Goal: Information Seeking & Learning: Learn about a topic

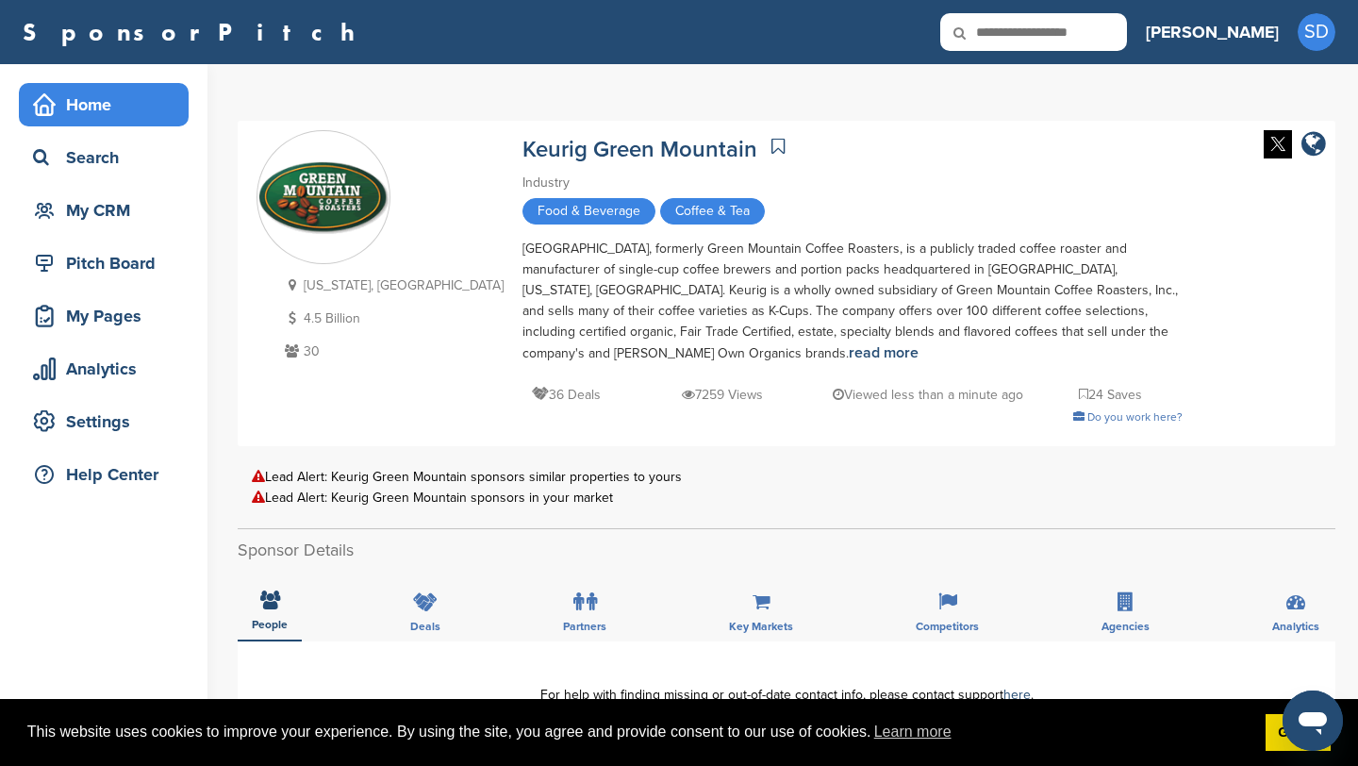
click at [149, 108] on div "Home" at bounding box center [108, 105] width 160 height 34
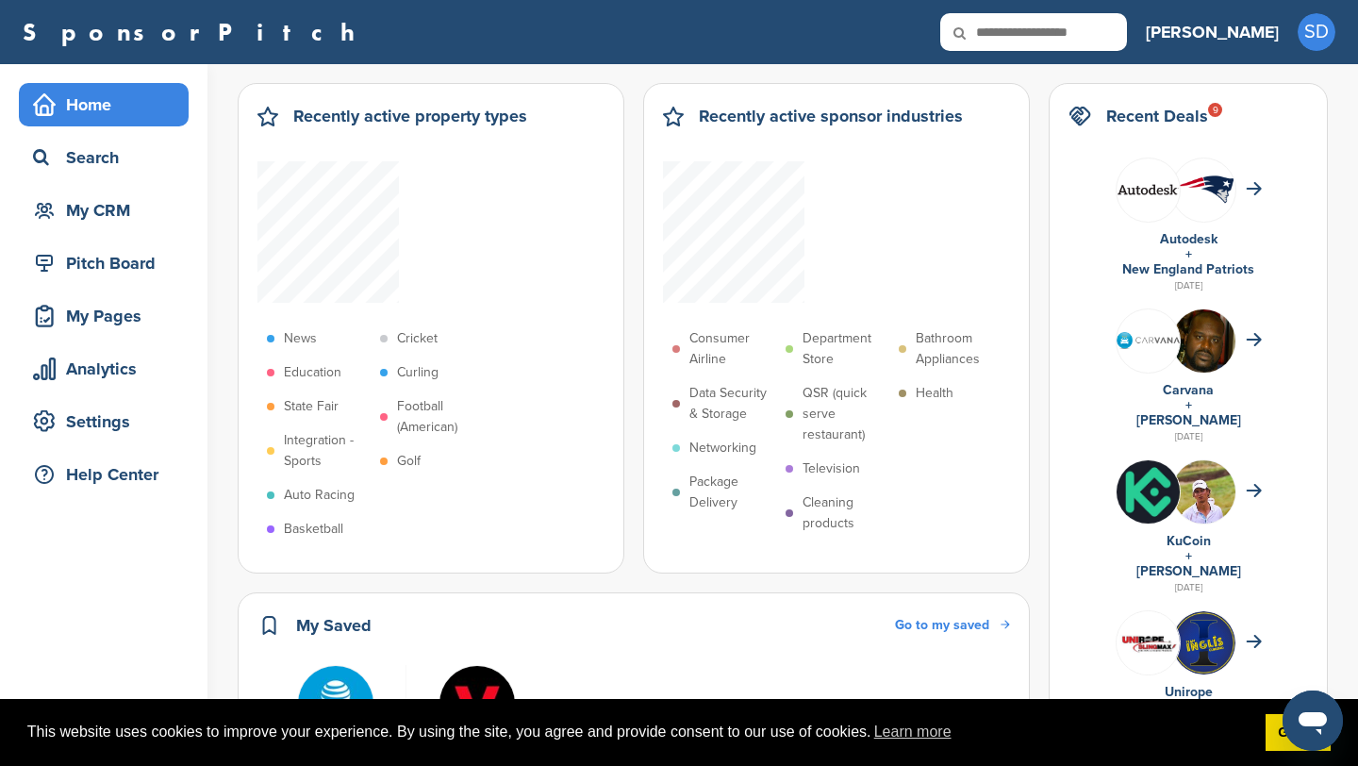
click at [1127, 19] on input "text" at bounding box center [1034, 32] width 187 height 38
type input "**********"
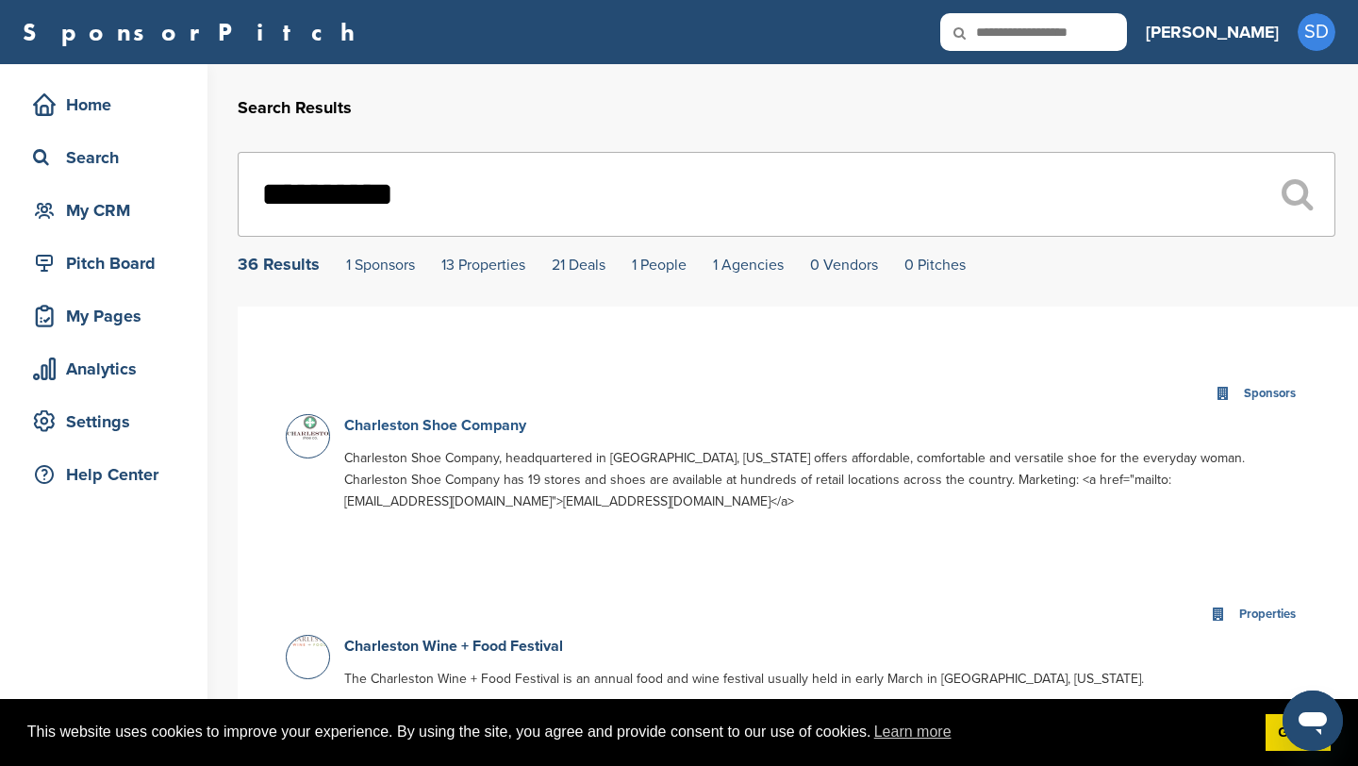
click at [516, 429] on link "Charleston Shoe Company" at bounding box center [435, 425] width 182 height 19
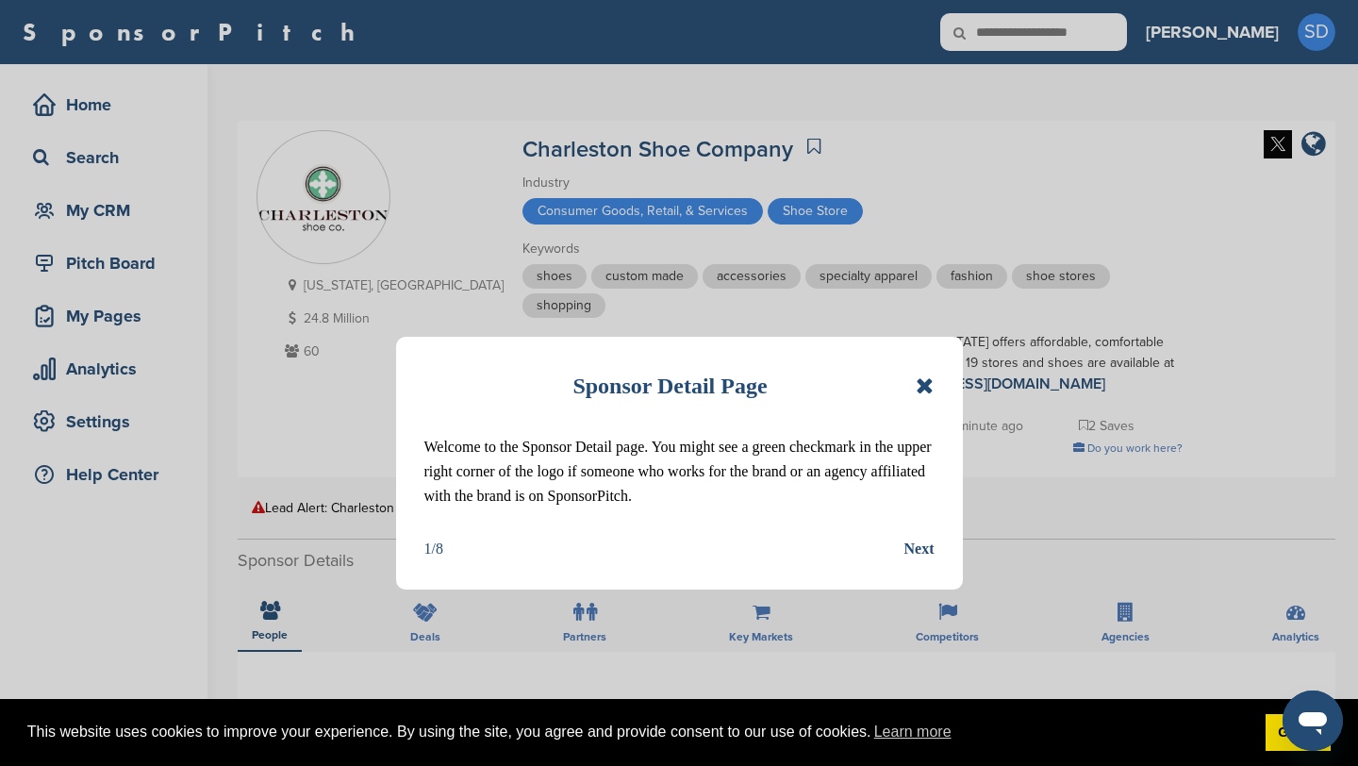
click at [937, 390] on div "Sponsor Detail Page Welcome to the Sponsor Detail page. You might see a green c…" at bounding box center [679, 463] width 567 height 253
click at [927, 384] on icon at bounding box center [925, 386] width 18 height 23
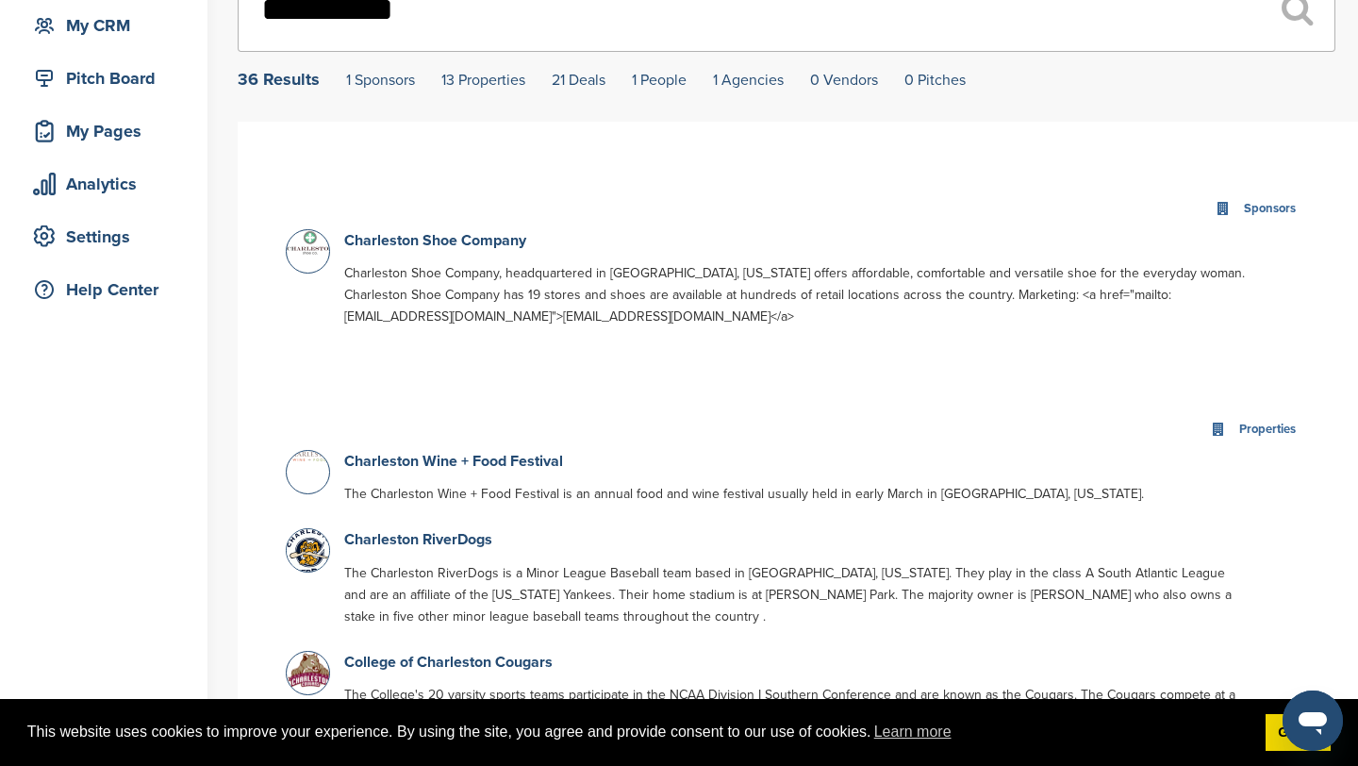
scroll to position [354, 0]
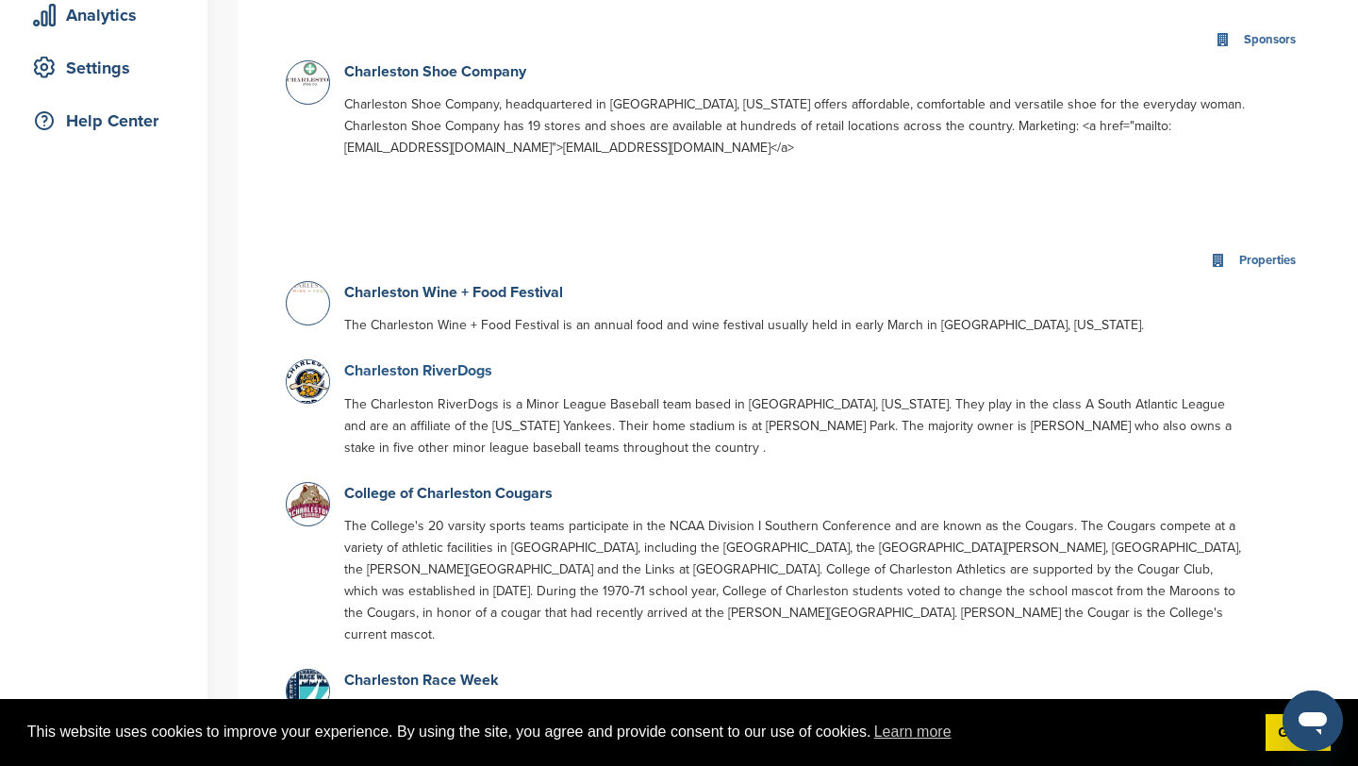
click at [468, 375] on link "Charleston RiverDogs" at bounding box center [418, 370] width 148 height 19
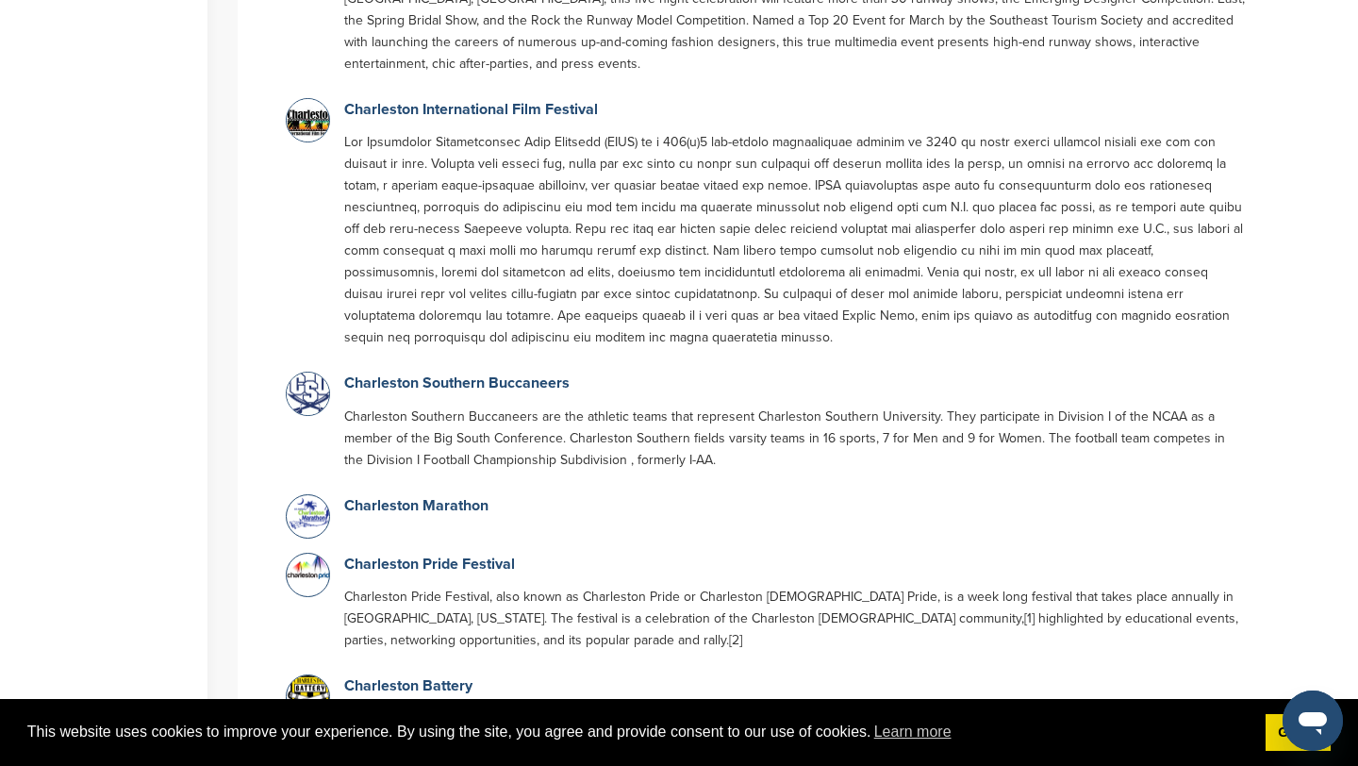
scroll to position [1298, 0]
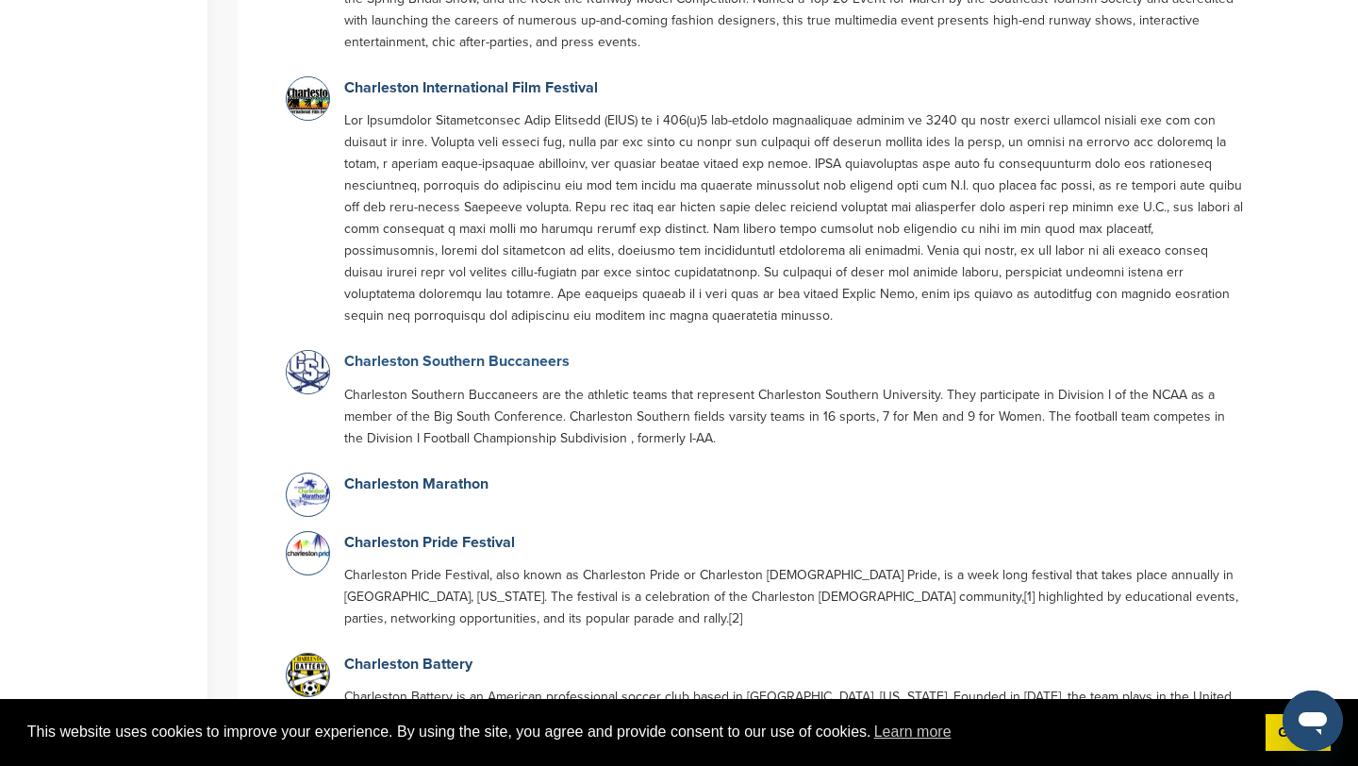
click at [521, 352] on link "Charleston Southern Buccaneers" at bounding box center [456, 361] width 225 height 19
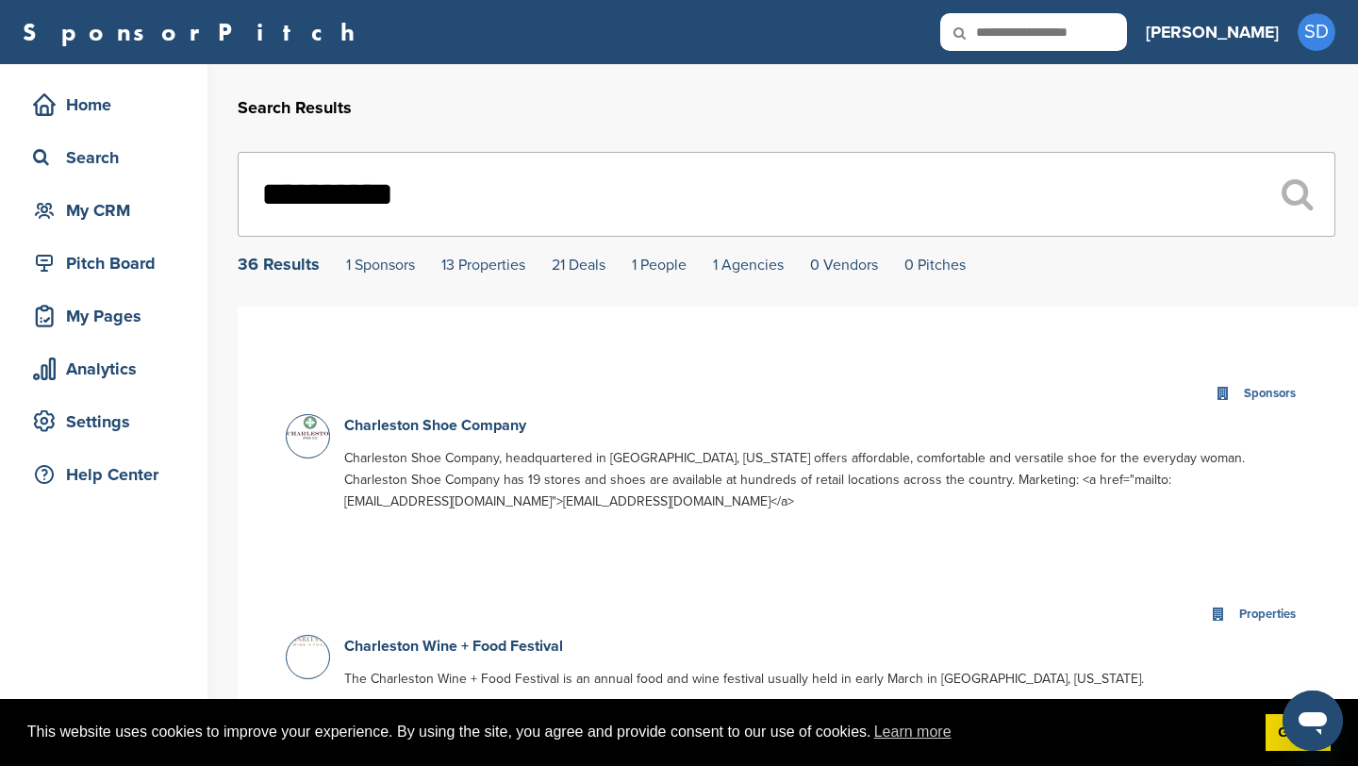
click at [422, 184] on input "**********" at bounding box center [787, 194] width 1098 height 85
type input "*"
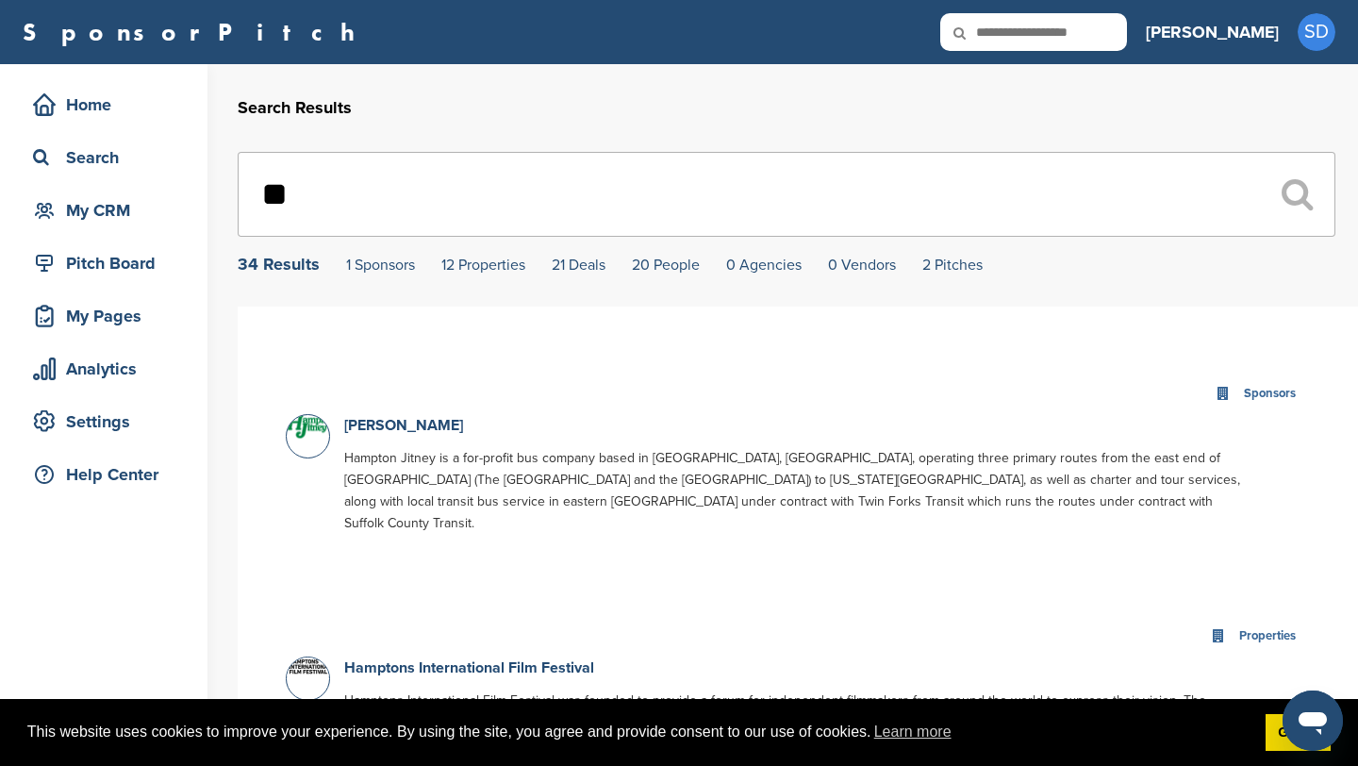
type input "*"
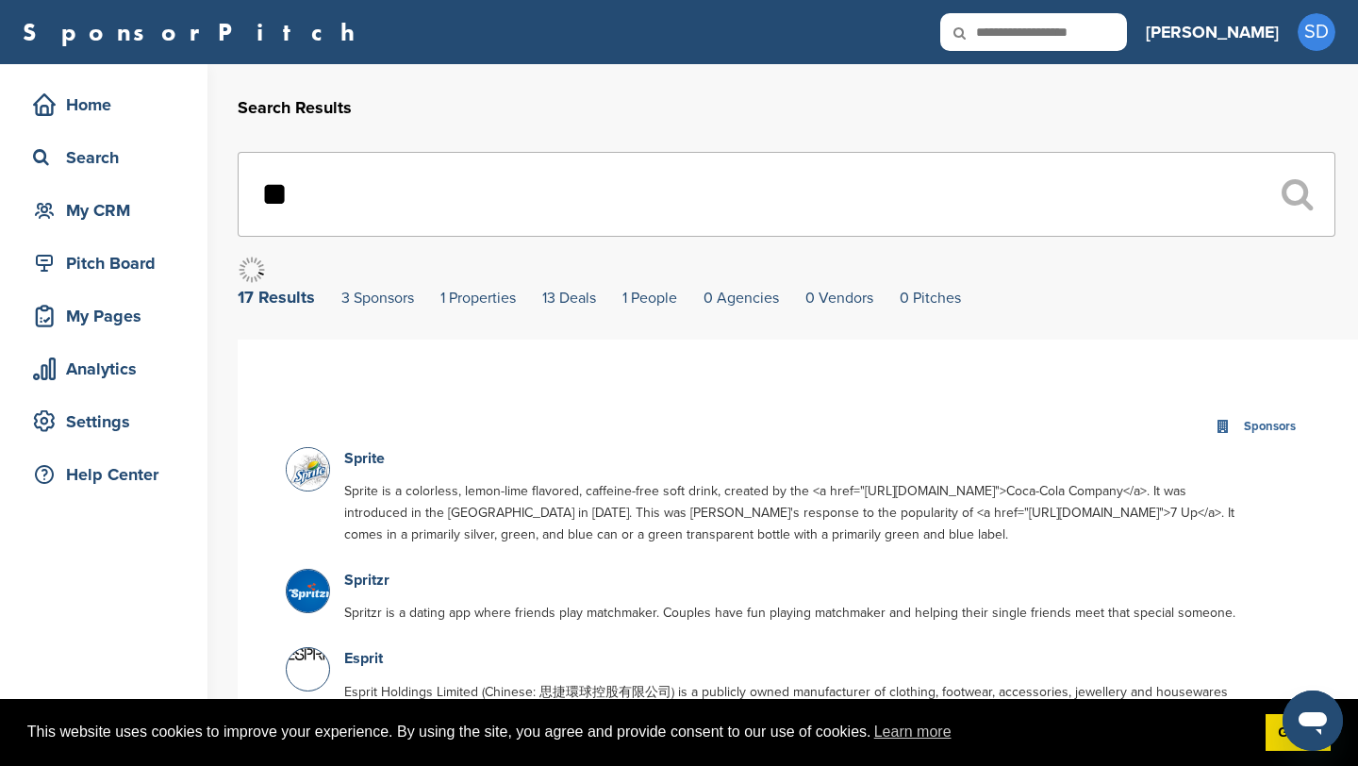
type input "*"
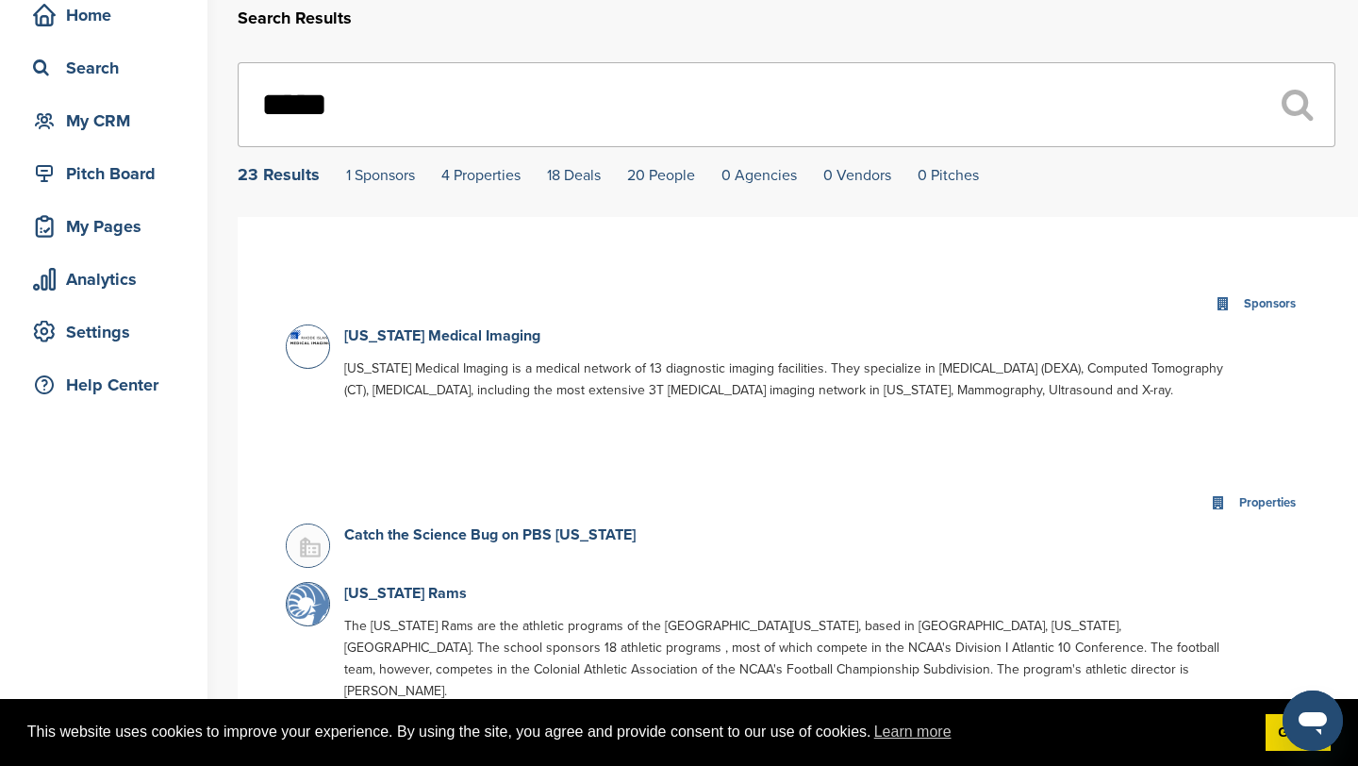
scroll to position [61, 0]
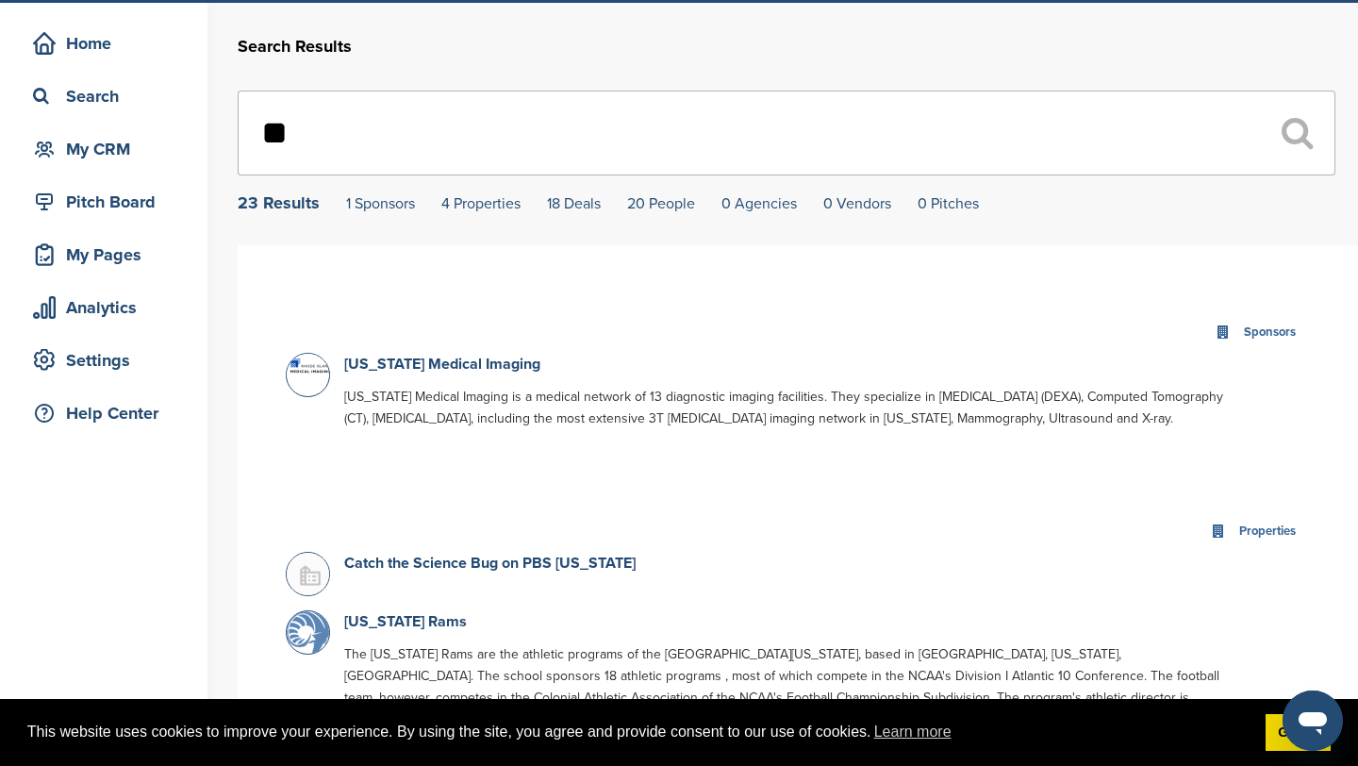
type input "*"
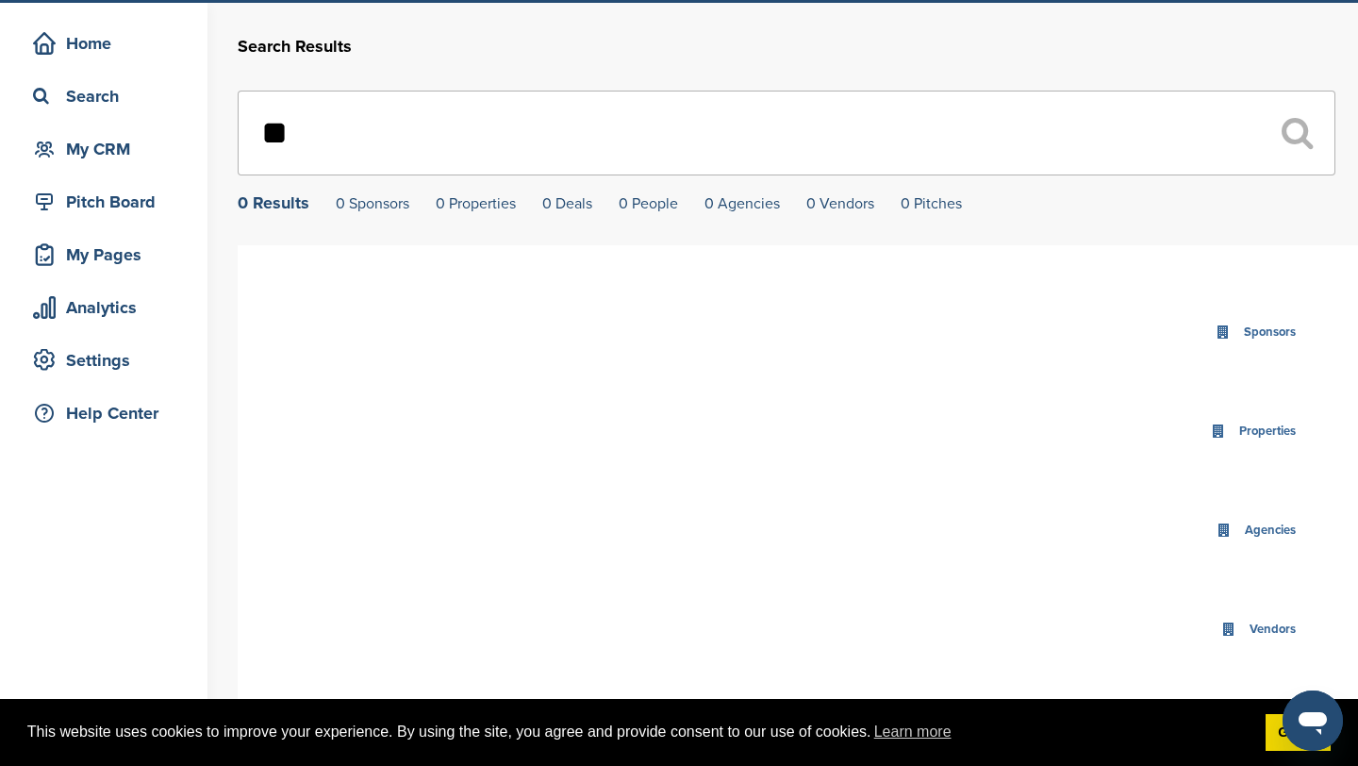
type input "*"
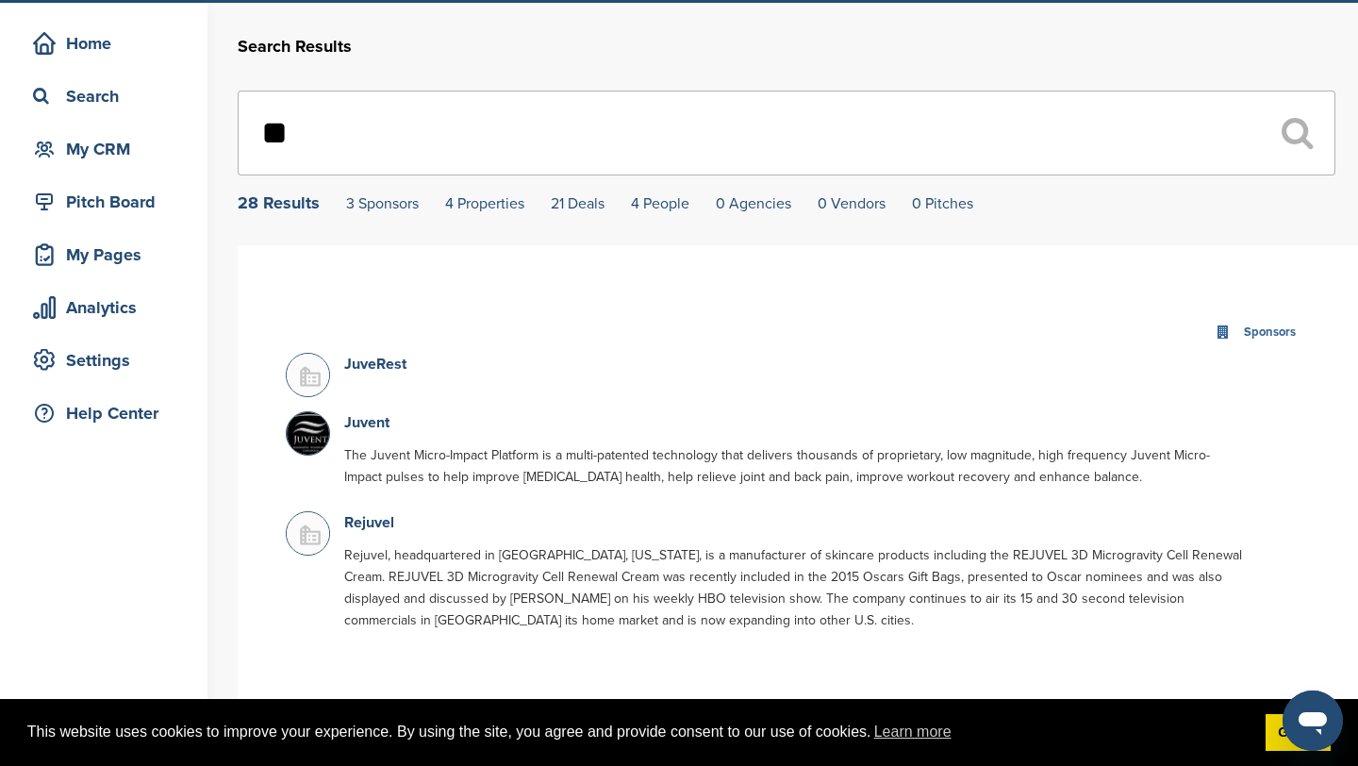
type input "*"
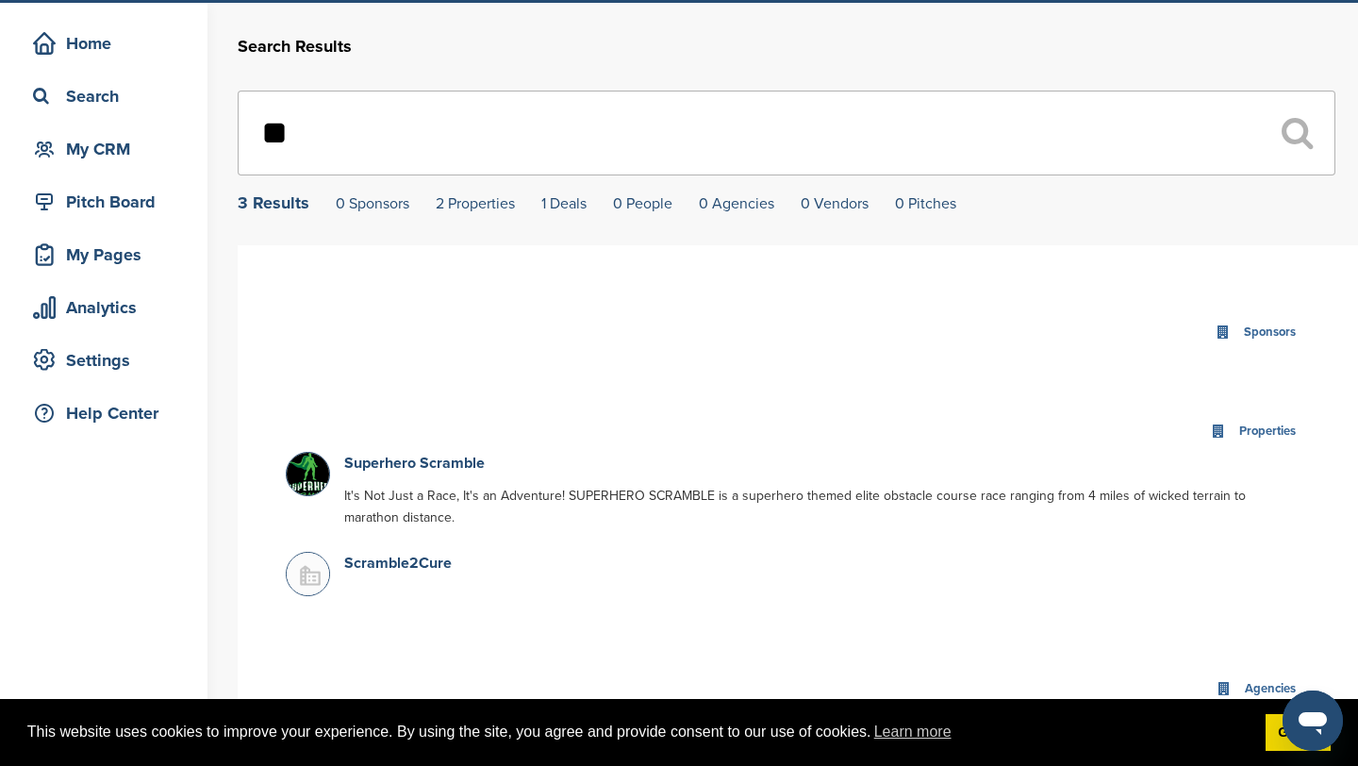
type input "*"
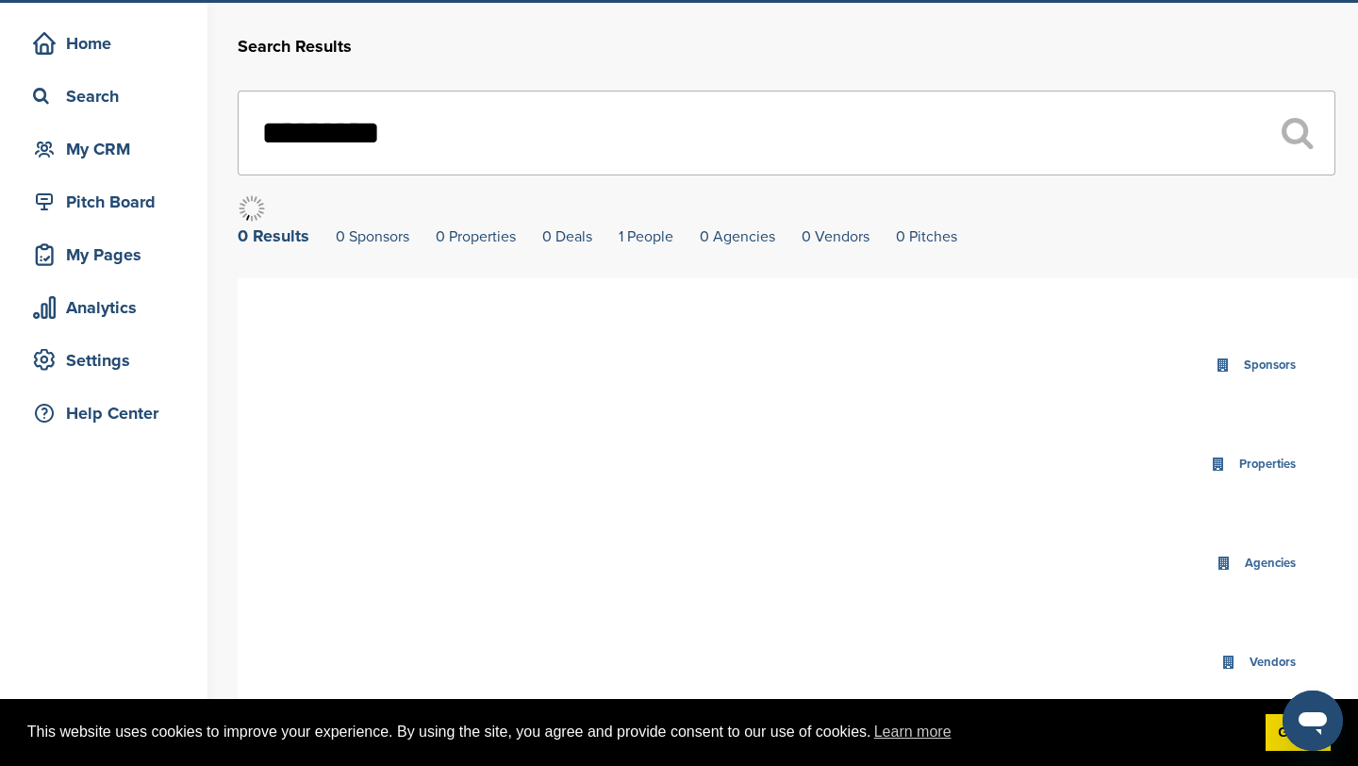
type input "*********"
